Goal: Task Accomplishment & Management: Use online tool/utility

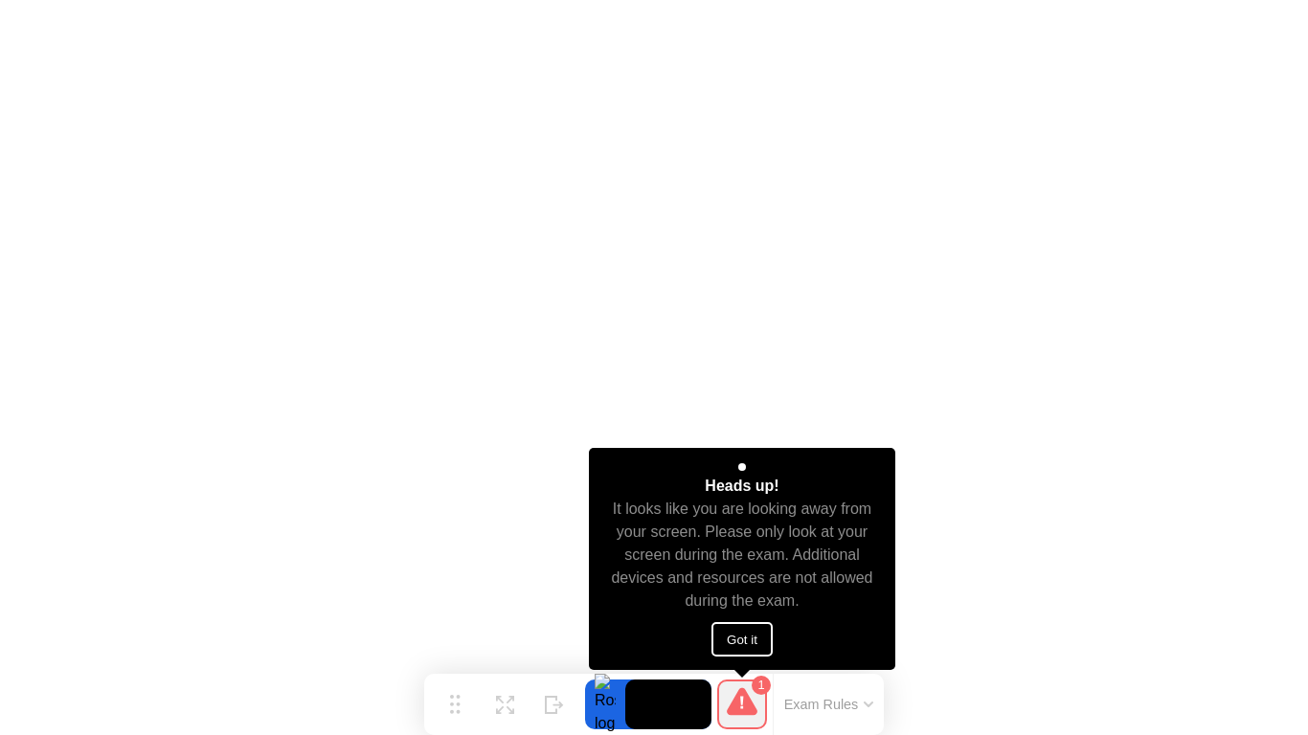
click at [755, 640] on button "Got it" at bounding box center [741, 639] width 61 height 34
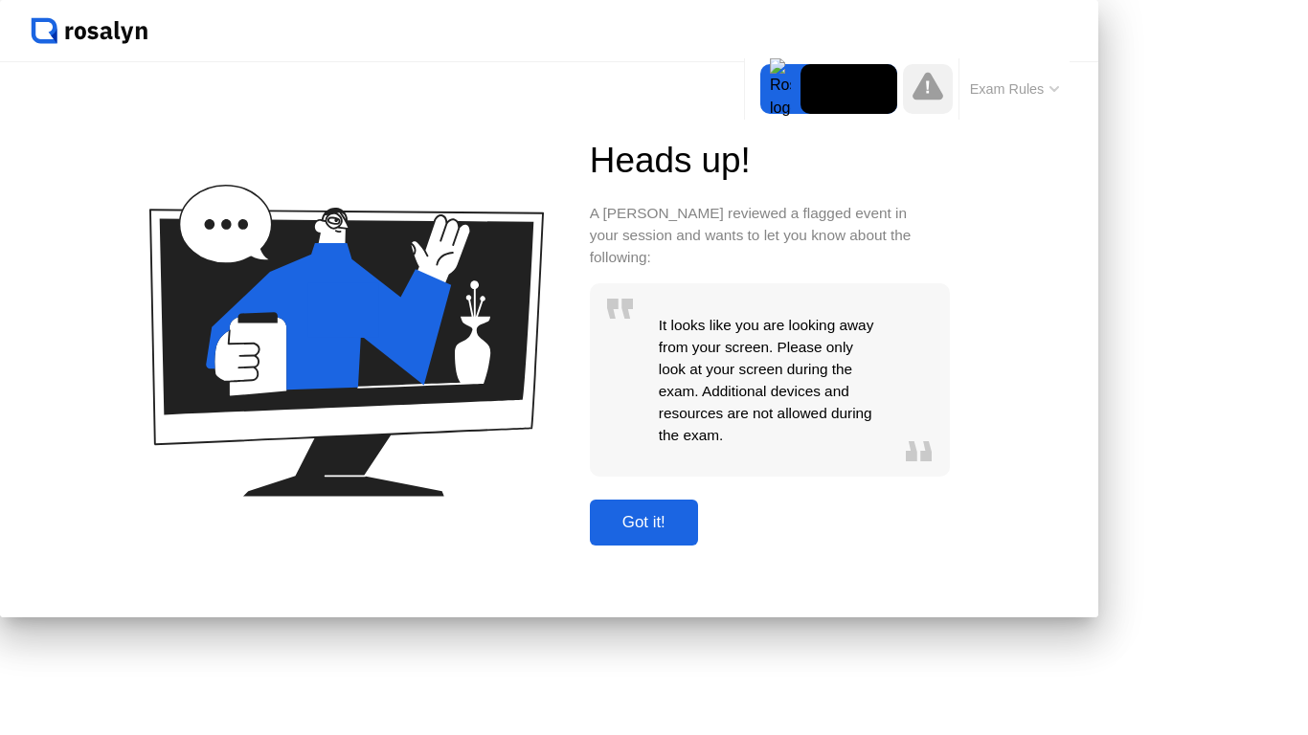
click at [692, 532] on div "Got it!" at bounding box center [643, 522] width 97 height 19
click div "Got it!"
click at [692, 532] on div "Got it!" at bounding box center [643, 522] width 97 height 19
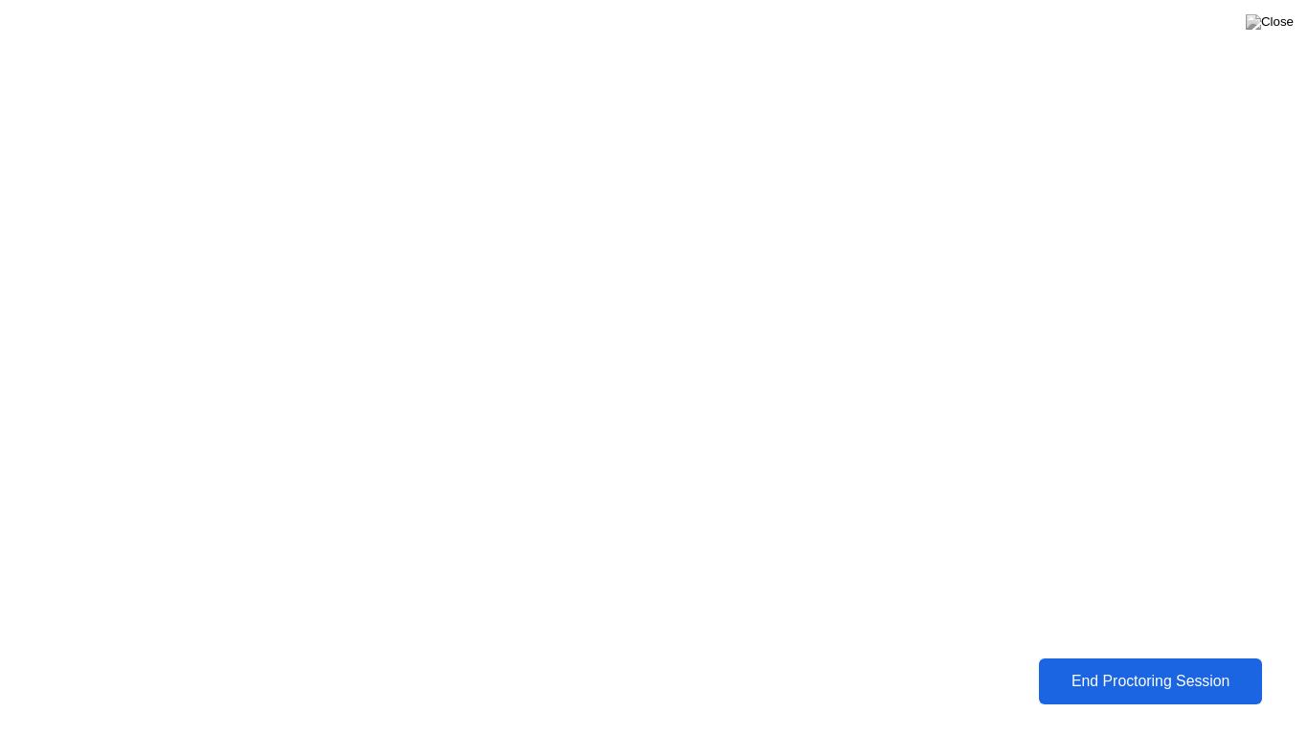
click at [1230, 687] on div "End Proctoring Session" at bounding box center [1150, 681] width 213 height 17
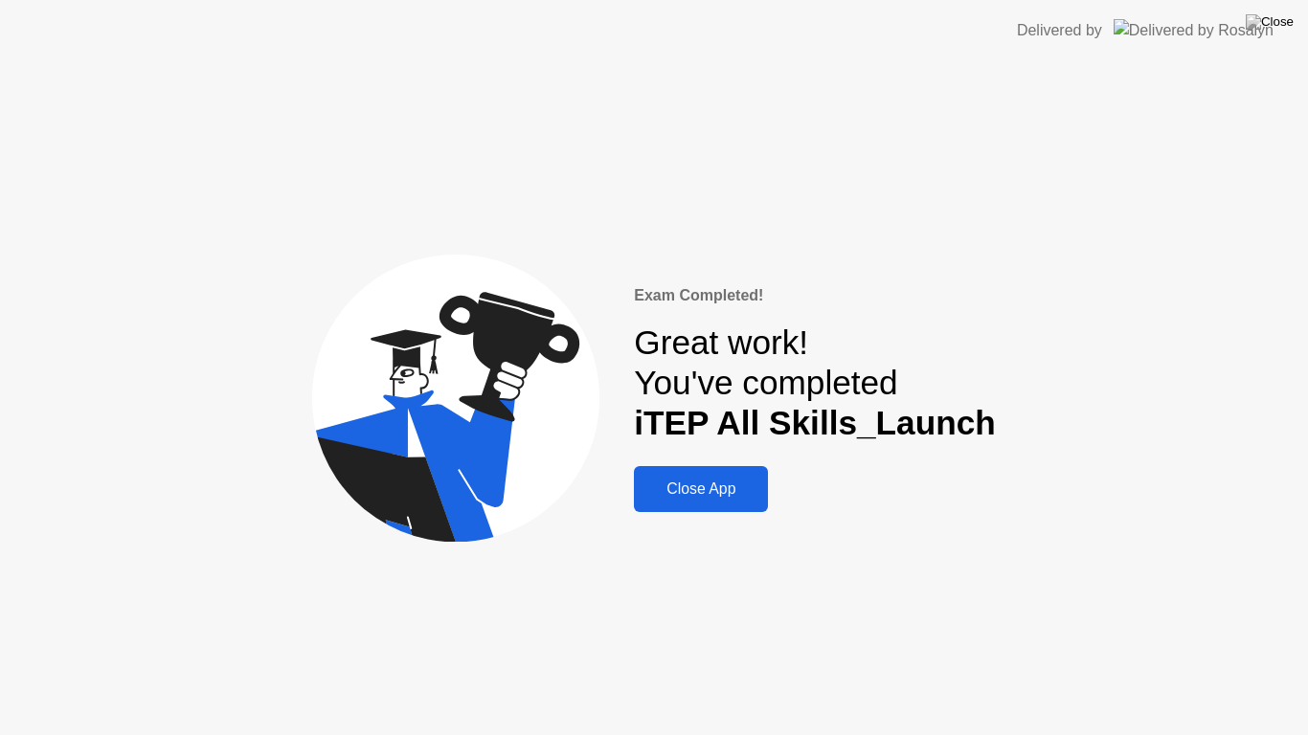
click at [736, 487] on div "Close App" at bounding box center [700, 489] width 123 height 17
